Goal: Task Accomplishment & Management: Use online tool/utility

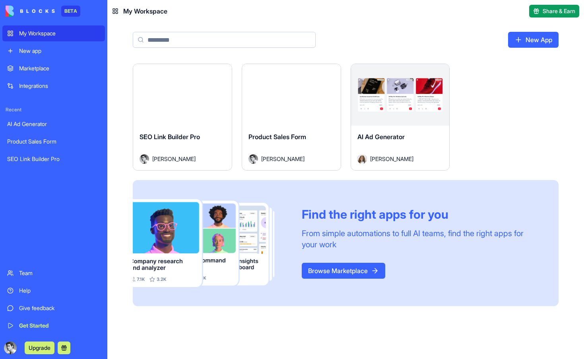
click at [48, 70] on div "Marketplace" at bounding box center [59, 68] width 81 height 8
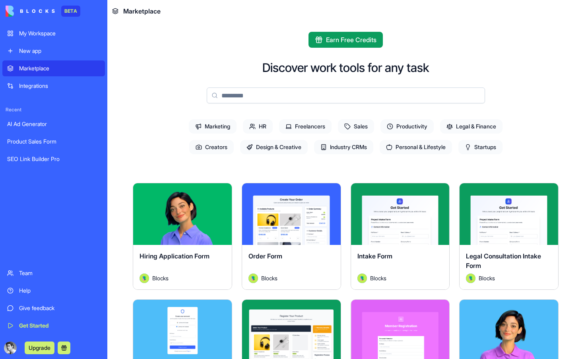
click at [38, 34] on div "My Workspace" at bounding box center [59, 33] width 81 height 8
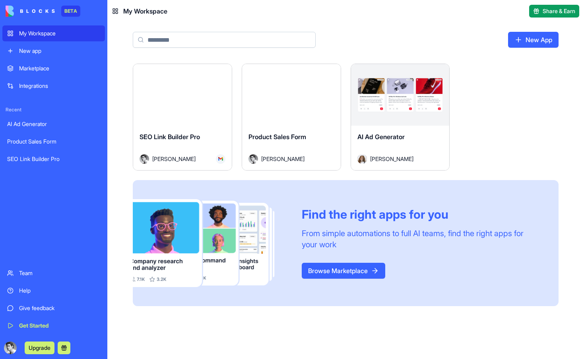
click at [25, 56] on link "New app" at bounding box center [53, 51] width 103 height 16
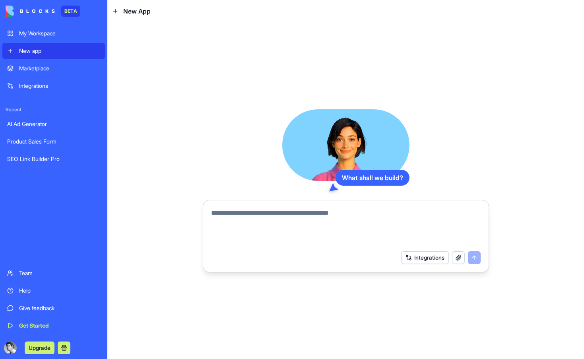
click at [415, 258] on button "Integrations" at bounding box center [425, 257] width 48 height 13
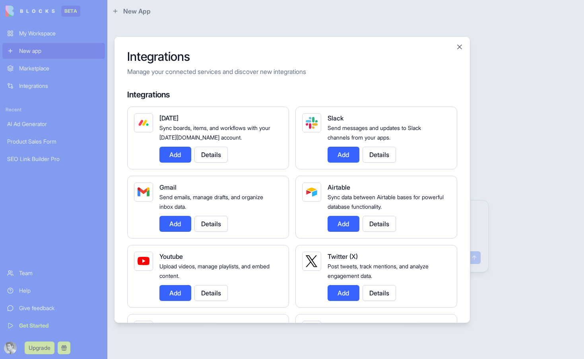
click at [459, 47] on button "Close" at bounding box center [460, 47] width 8 height 8
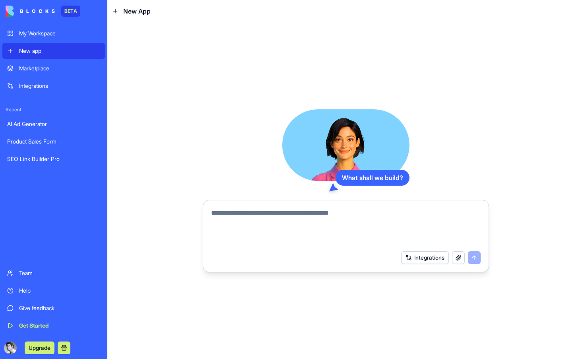
click at [421, 258] on button "Integrations" at bounding box center [425, 257] width 48 height 13
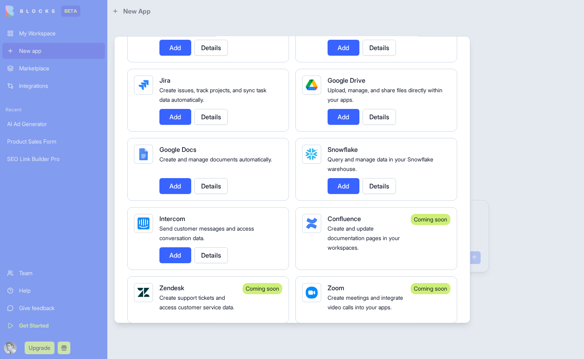
scroll to position [546, 0]
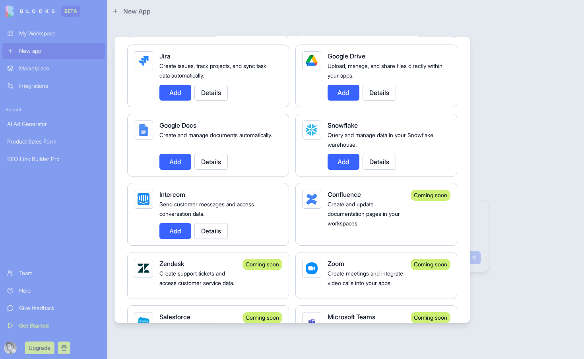
click at [479, 120] on div at bounding box center [292, 179] width 584 height 359
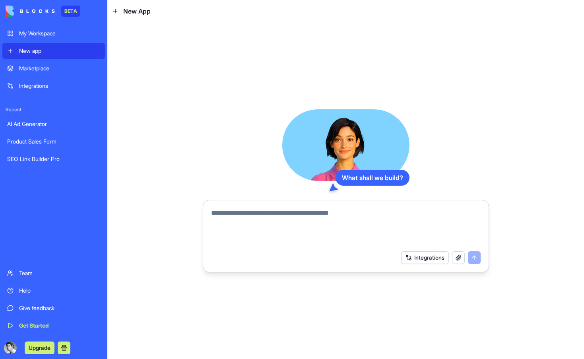
click at [365, 225] on textarea at bounding box center [346, 227] width 270 height 38
type textarea "*"
click at [416, 256] on button "Integrations" at bounding box center [425, 257] width 48 height 13
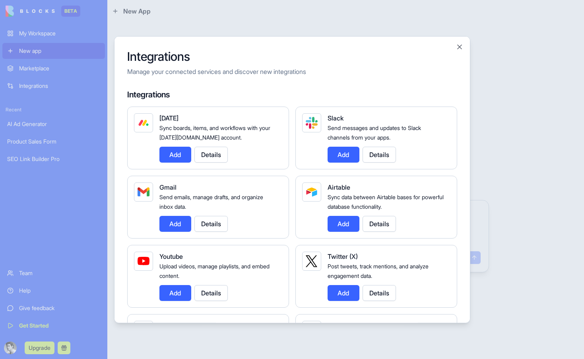
click at [460, 47] on button "Close" at bounding box center [460, 47] width 8 height 8
